Goal: Task Accomplishment & Management: Manage account settings

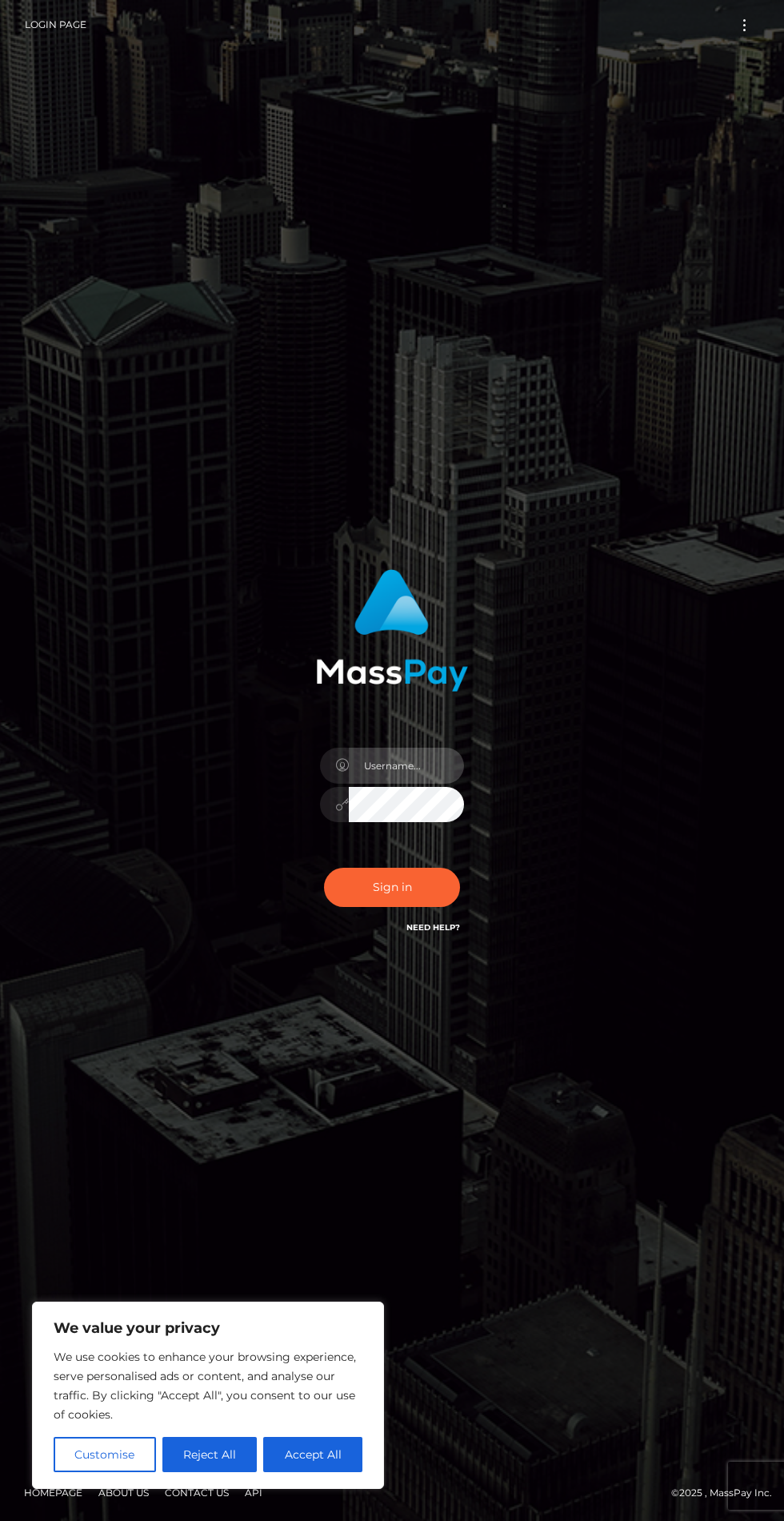
click at [381, 784] on input "text" at bounding box center [406, 765] width 115 height 36
type input "[EMAIL_ADDRESS][DOMAIN_NAME]"
click at [369, 907] on button "Sign in" at bounding box center [392, 887] width 136 height 40
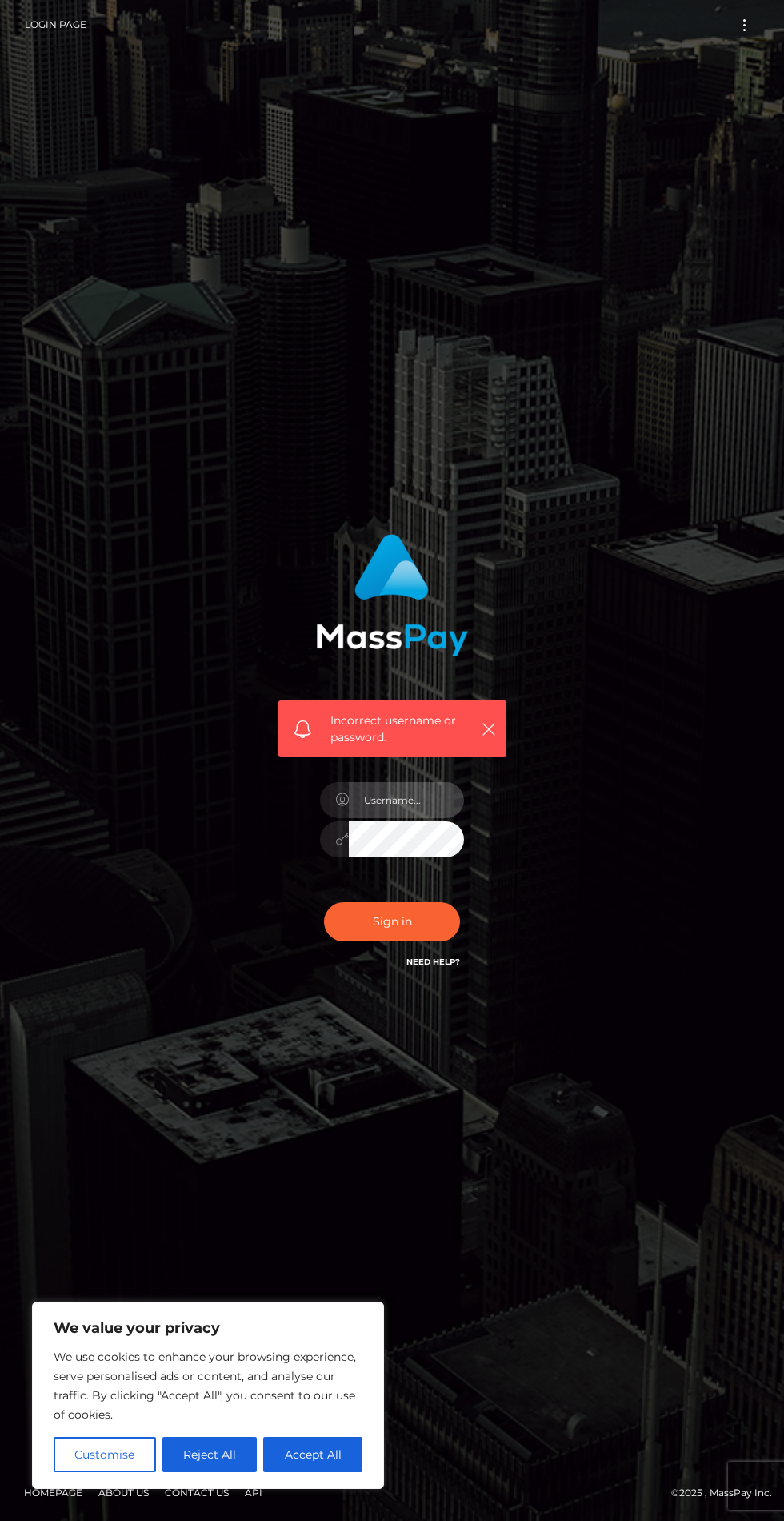
click at [380, 818] on input "text" at bounding box center [406, 799] width 115 height 36
type input "[EMAIL_ADDRESS][DOMAIN_NAME]"
click at [337, 941] on button "Sign in" at bounding box center [392, 922] width 136 height 40
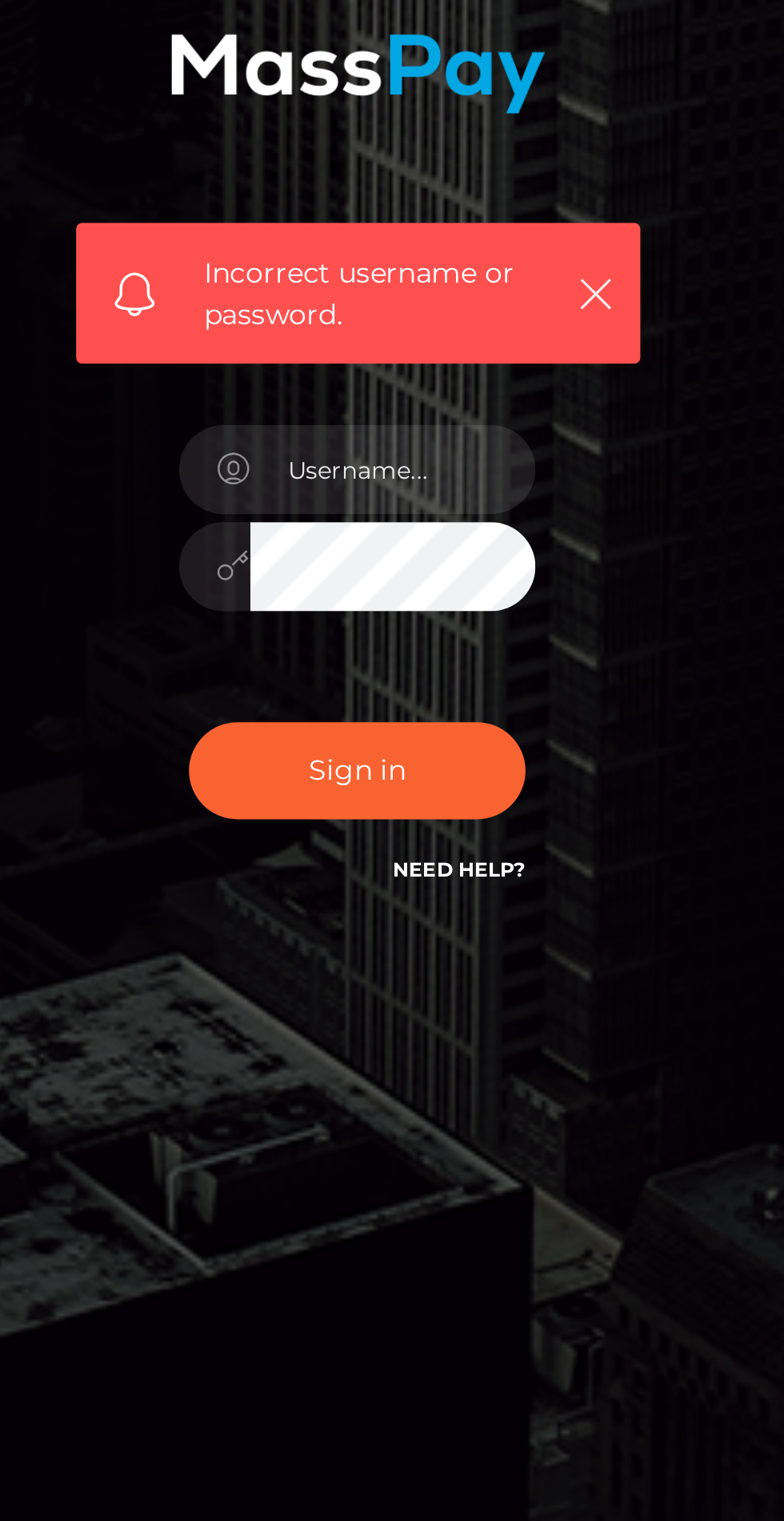
scroll to position [2, 0]
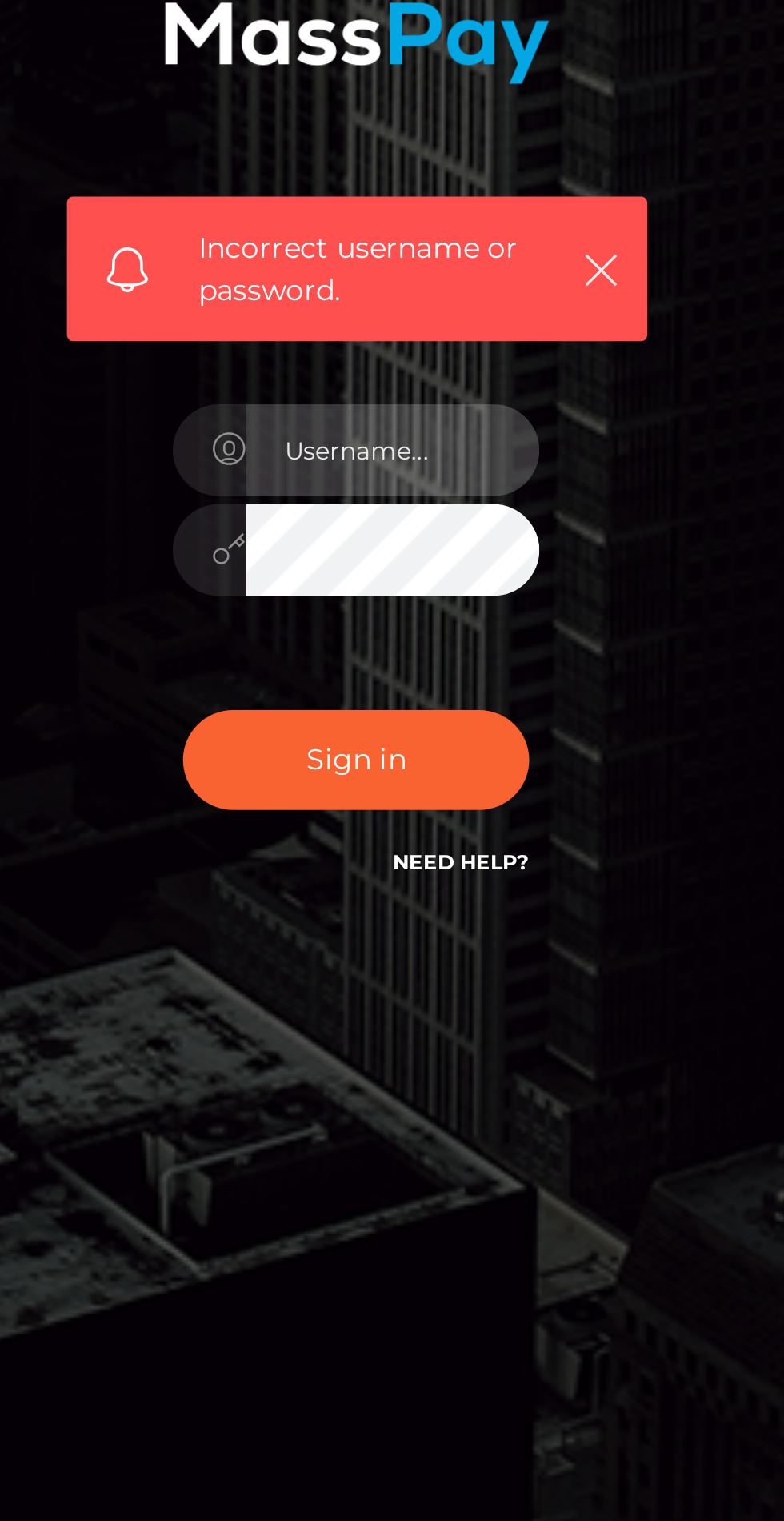
click at [374, 818] on input "text" at bounding box center [406, 799] width 115 height 36
type input "pongdanaibdsm2015@gmail.com"
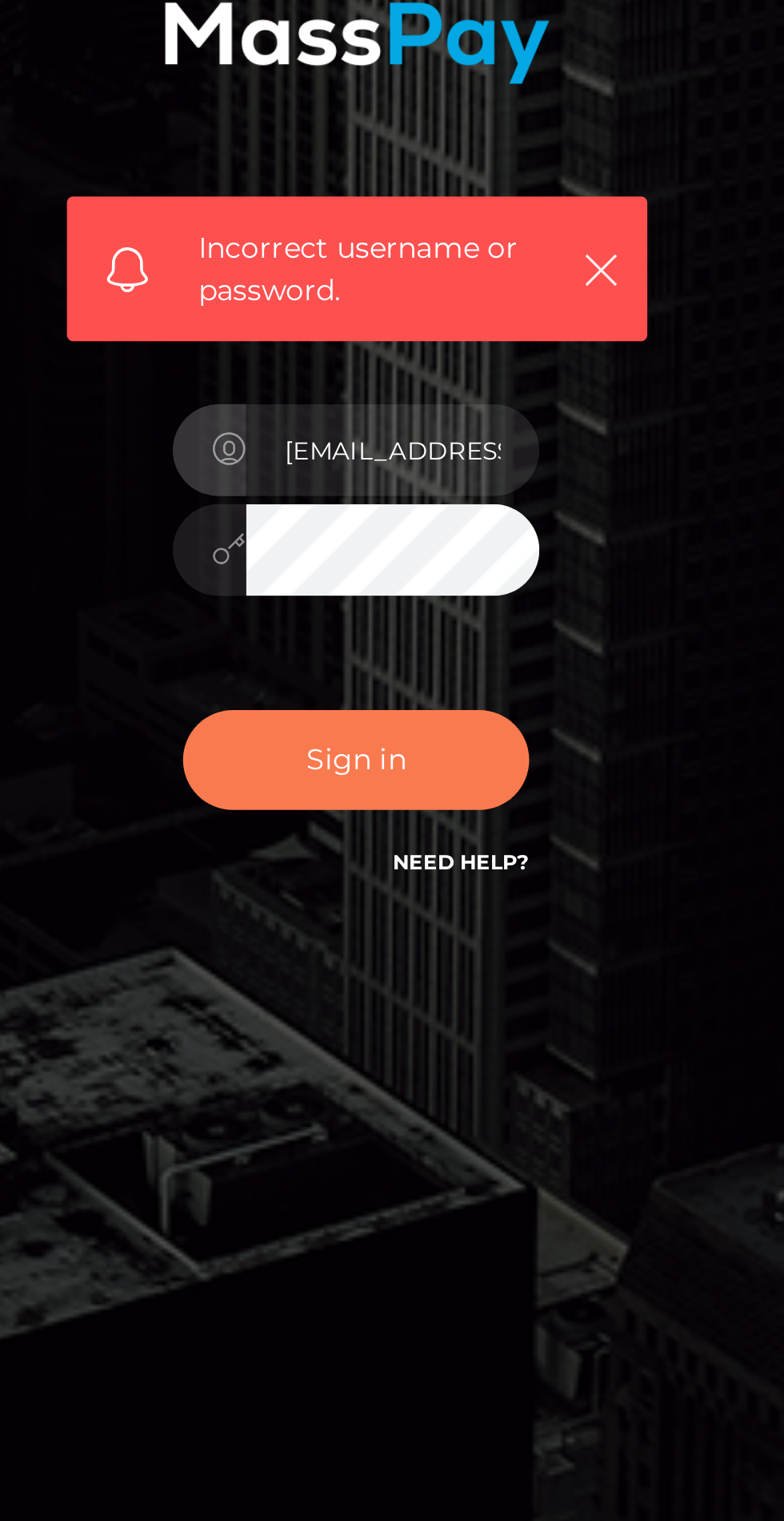
click at [360, 941] on button "Sign in" at bounding box center [392, 922] width 136 height 40
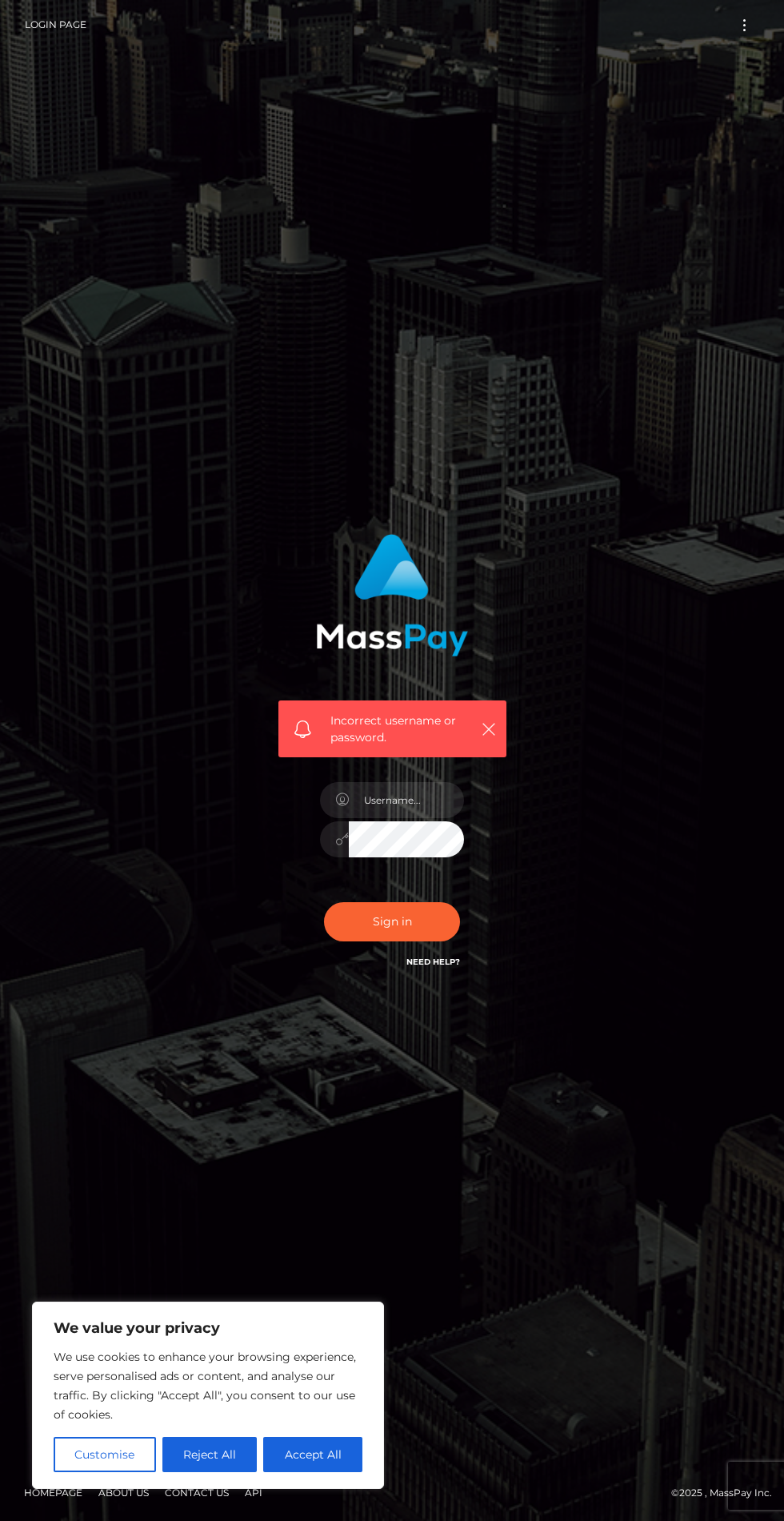
click at [444, 967] on link "Need Help?" at bounding box center [433, 961] width 53 height 10
